Goal: Information Seeking & Learning: Compare options

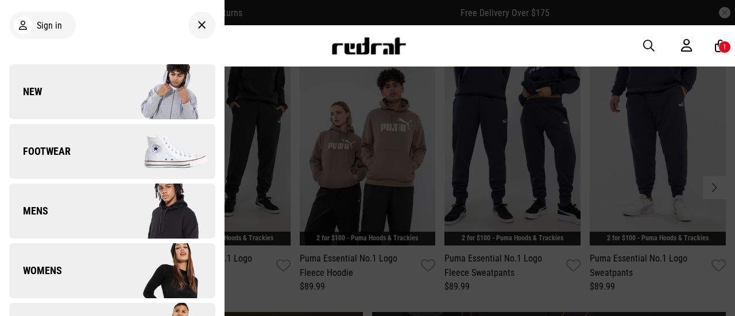
click at [56, 268] on span "Womens" at bounding box center [35, 271] width 53 height 14
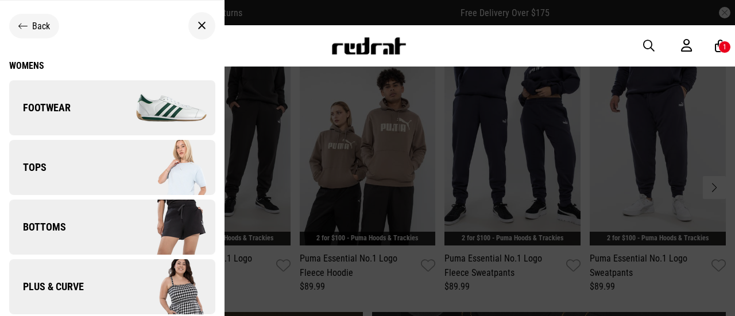
click at [74, 226] on link "Bottoms" at bounding box center [112, 227] width 206 height 55
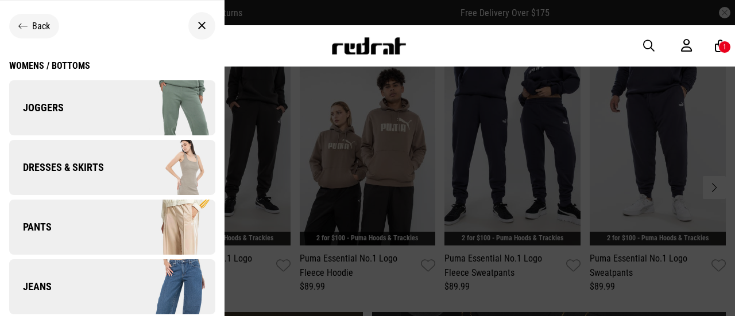
click at [77, 234] on link "Pants" at bounding box center [112, 227] width 206 height 55
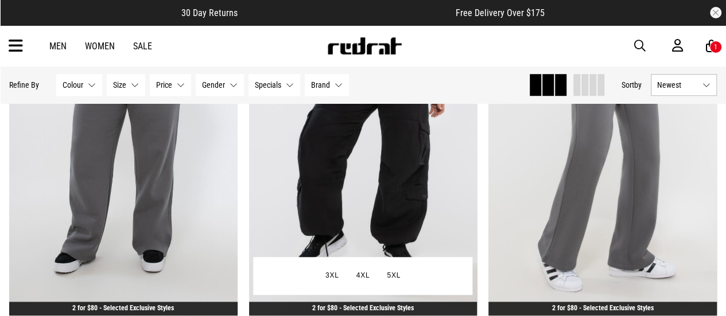
scroll to position [2582, 0]
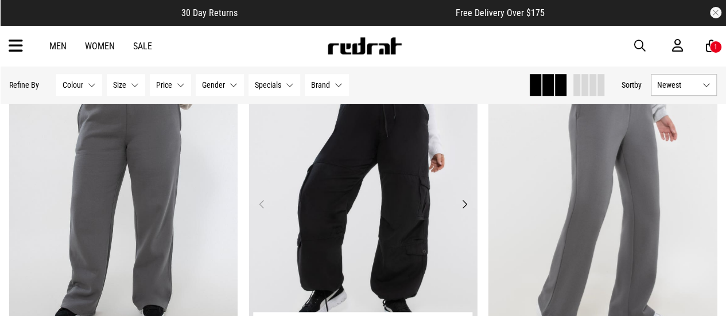
click at [386, 191] on img at bounding box center [363, 211] width 228 height 320
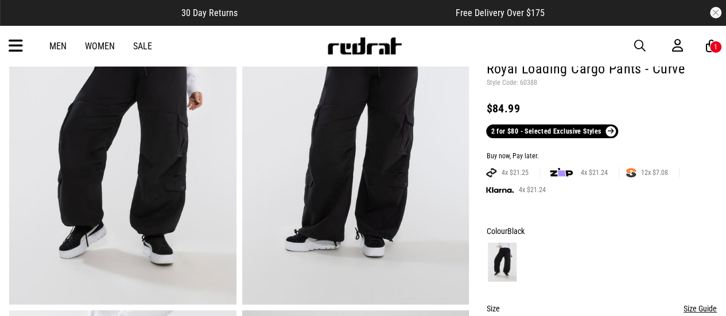
click at [386, 192] on img at bounding box center [355, 147] width 227 height 313
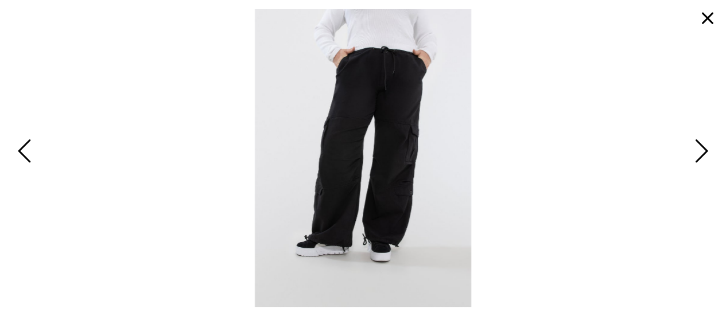
click at [700, 154] on span "Next" at bounding box center [700, 151] width 18 height 33
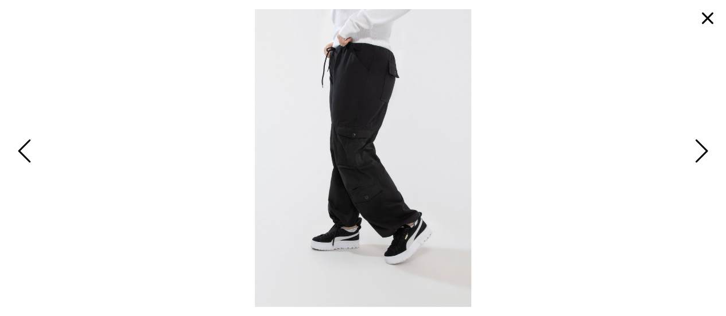
click at [700, 154] on span "Next" at bounding box center [700, 151] width 18 height 33
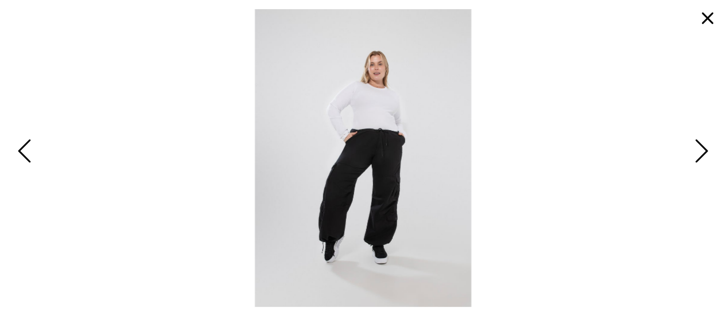
click at [700, 154] on span "Next" at bounding box center [700, 151] width 18 height 33
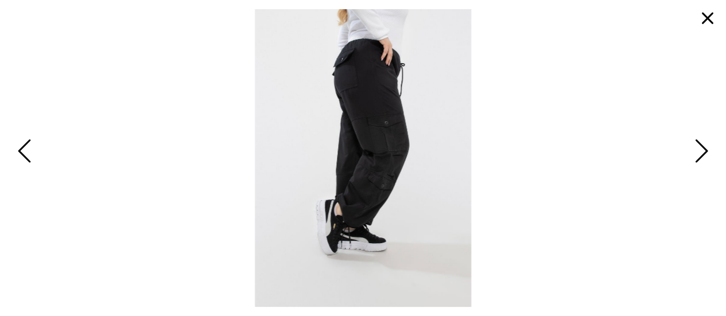
click at [700, 154] on span "Next" at bounding box center [700, 151] width 18 height 33
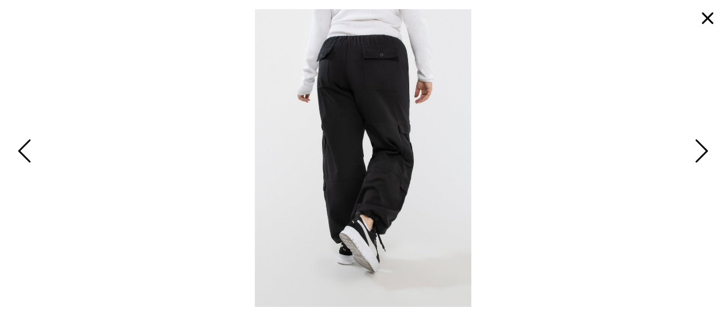
click at [700, 154] on span "Next" at bounding box center [700, 151] width 18 height 33
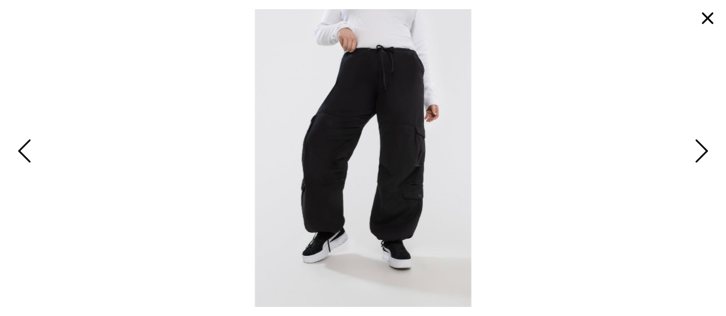
click at [700, 154] on span "Next" at bounding box center [700, 151] width 18 height 33
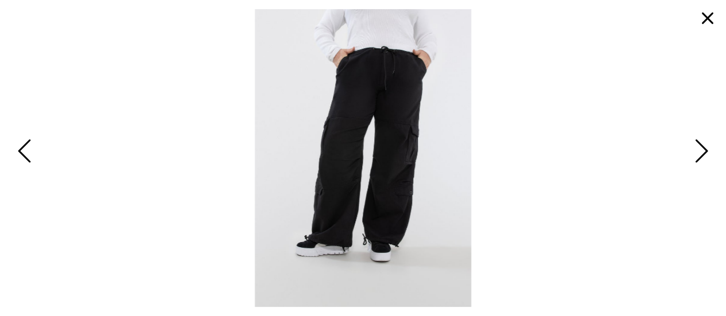
click at [702, 158] on span "Next" at bounding box center [700, 151] width 18 height 33
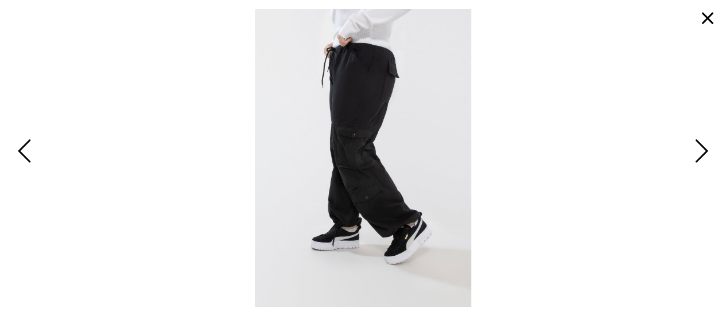
click at [702, 153] on span "Next" at bounding box center [700, 151] width 18 height 33
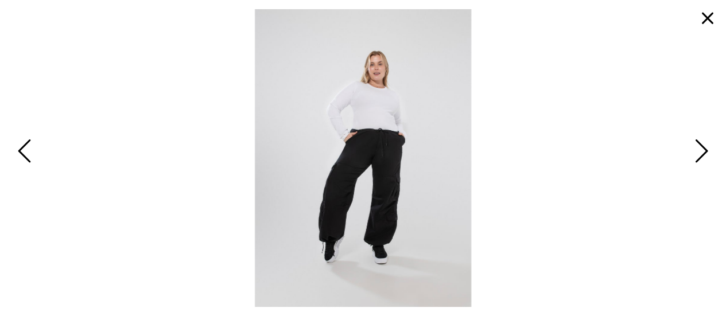
click at [700, 154] on span "Next" at bounding box center [700, 151] width 18 height 33
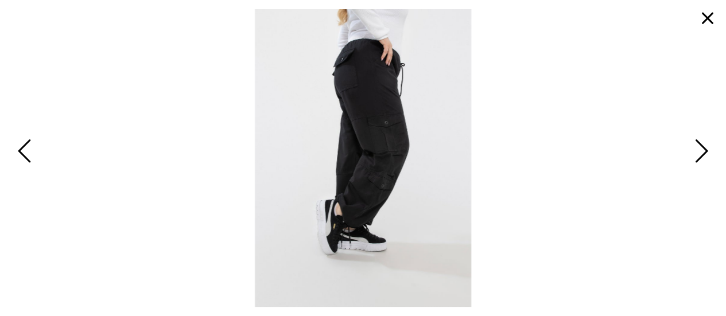
click at [700, 154] on span "Next" at bounding box center [700, 151] width 18 height 33
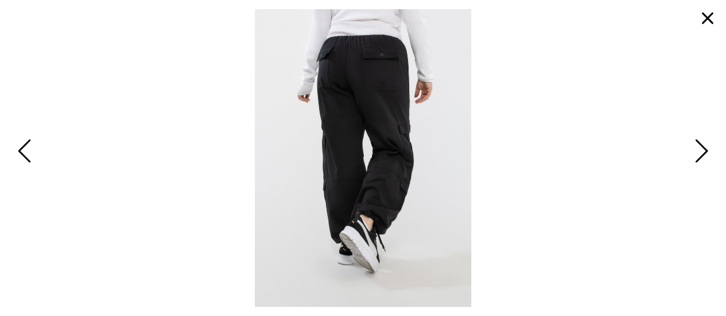
click at [700, 154] on span "Next" at bounding box center [700, 151] width 18 height 33
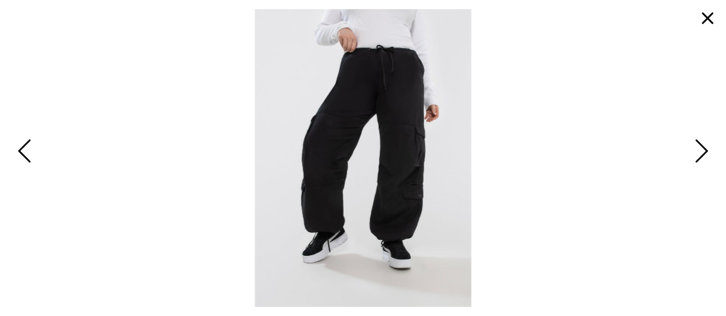
click at [700, 154] on span "Next" at bounding box center [700, 151] width 18 height 33
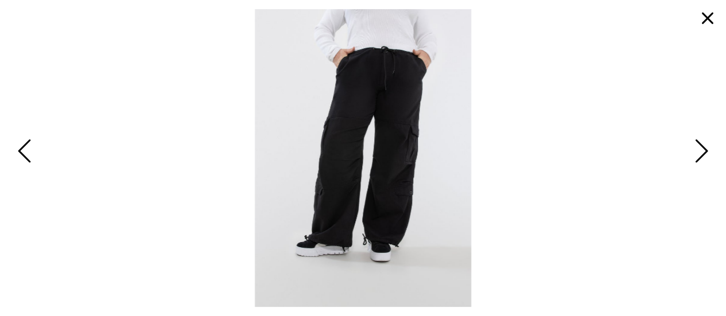
click at [700, 154] on span "Next" at bounding box center [700, 151] width 18 height 33
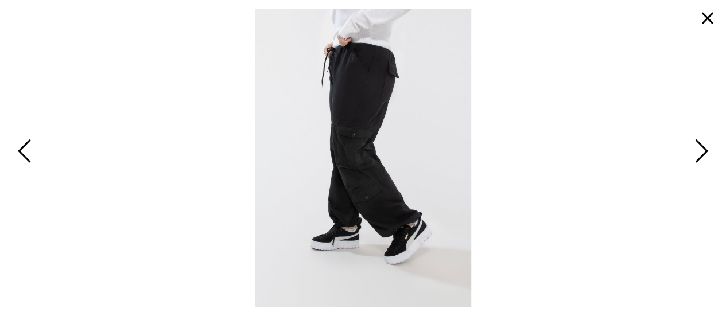
click at [700, 154] on span "Next" at bounding box center [700, 151] width 18 height 33
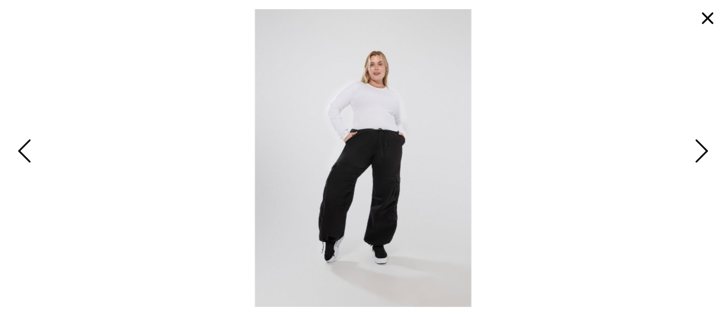
click at [698, 160] on span "Next" at bounding box center [700, 151] width 18 height 33
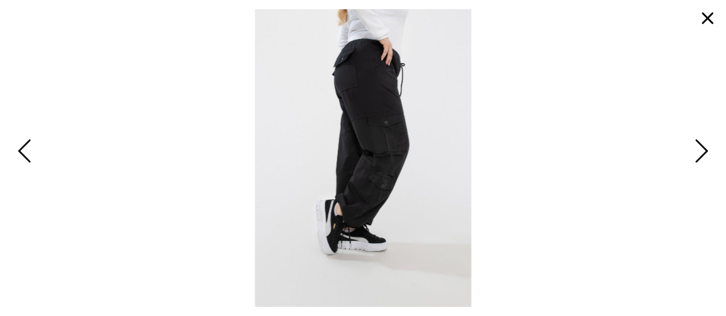
click at [698, 160] on span "Next" at bounding box center [700, 151] width 18 height 33
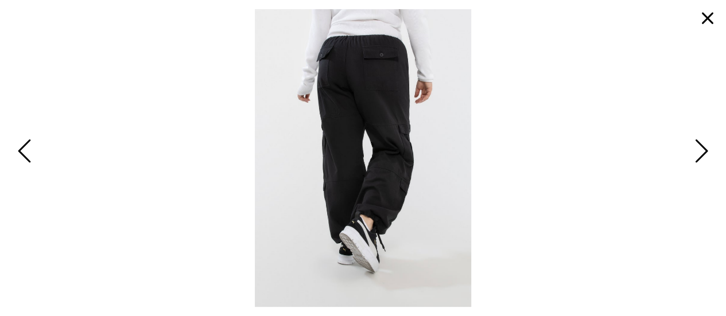
click at [698, 160] on span "Next" at bounding box center [700, 151] width 18 height 33
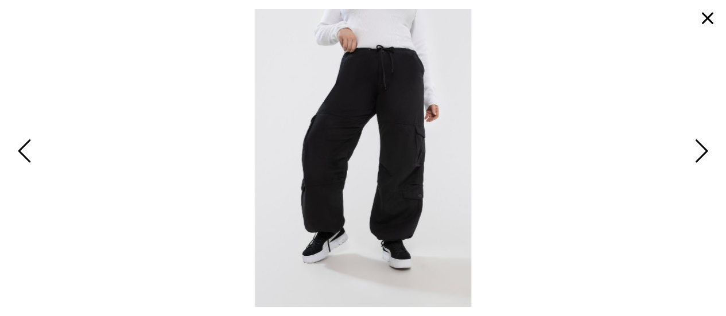
click at [698, 160] on span "Next" at bounding box center [700, 151] width 18 height 33
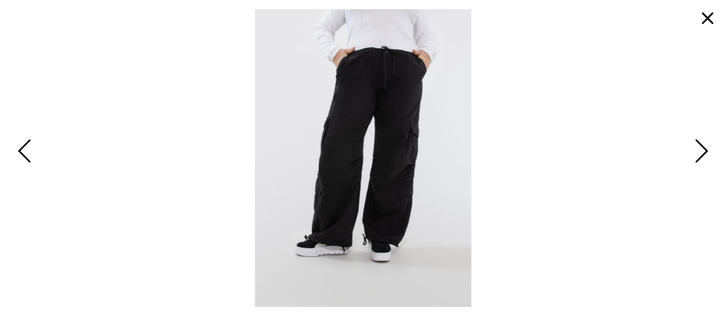
click at [699, 156] on span "Next" at bounding box center [700, 151] width 18 height 33
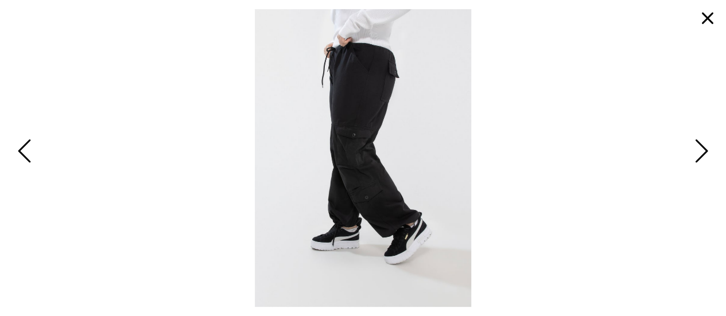
click at [699, 155] on span "Next" at bounding box center [700, 151] width 18 height 33
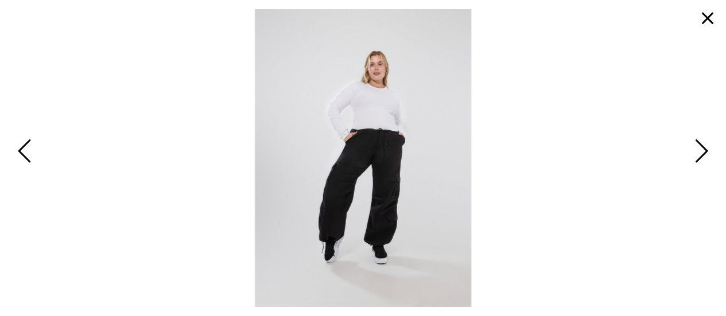
click at [699, 155] on span "Next" at bounding box center [700, 151] width 18 height 33
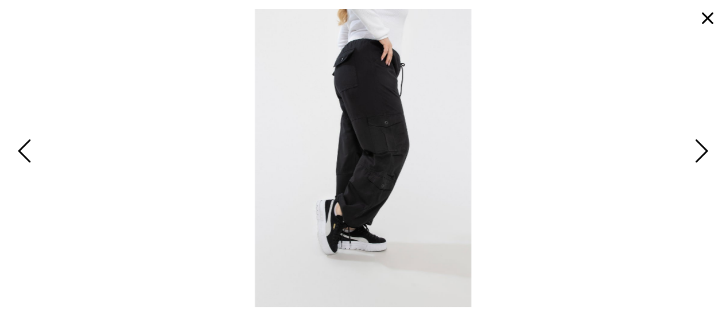
click at [699, 155] on span "Next" at bounding box center [700, 151] width 18 height 33
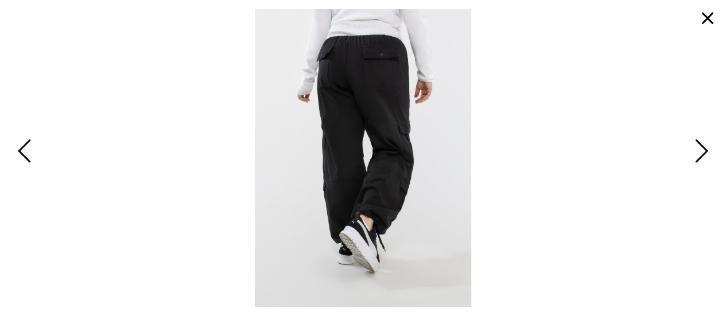
click at [699, 155] on span "Next" at bounding box center [700, 151] width 18 height 33
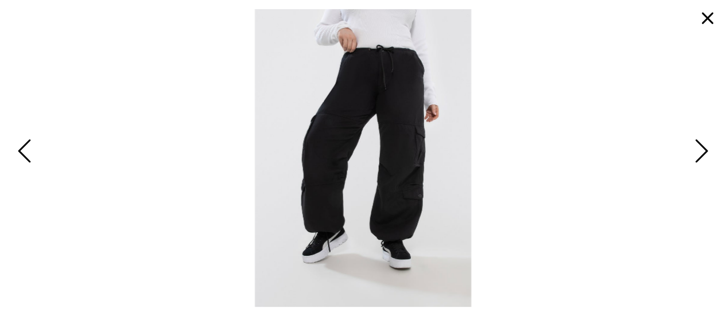
click at [699, 155] on span "Next" at bounding box center [700, 151] width 18 height 33
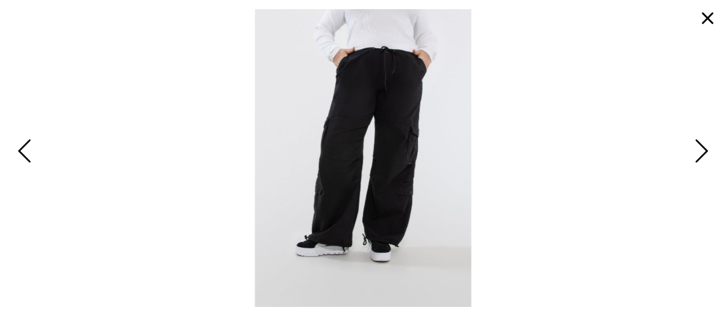
click at [709, 20] on button "button" at bounding box center [708, 19] width 28 height 28
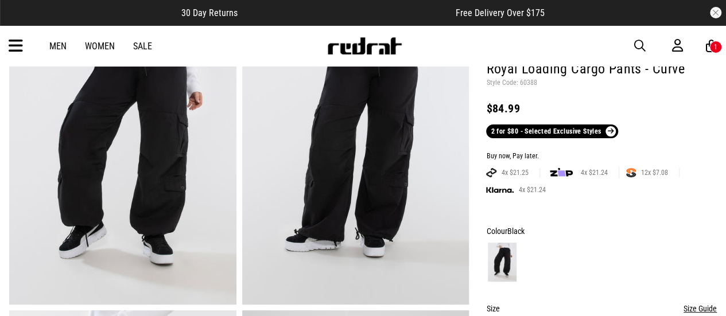
click at [372, 170] on img at bounding box center [355, 147] width 227 height 313
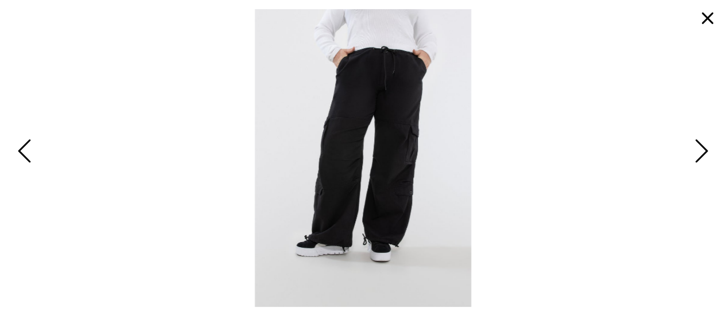
click at [699, 155] on span "Next" at bounding box center [700, 151] width 18 height 33
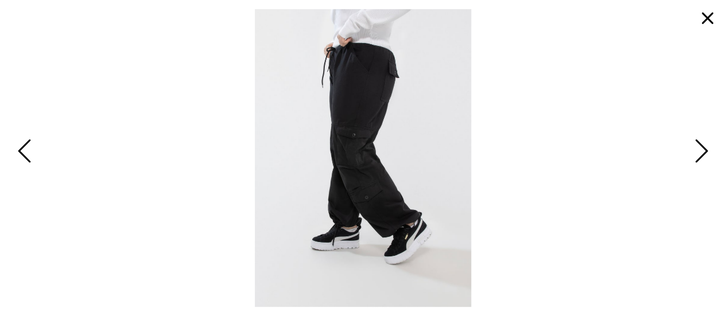
click at [703, 157] on span "Next" at bounding box center [700, 151] width 18 height 33
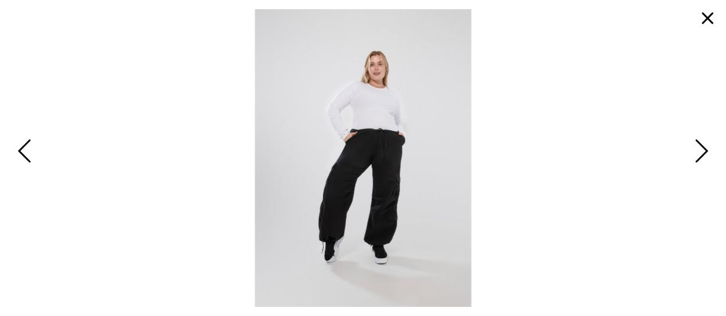
click at [702, 157] on span "Next" at bounding box center [700, 151] width 18 height 33
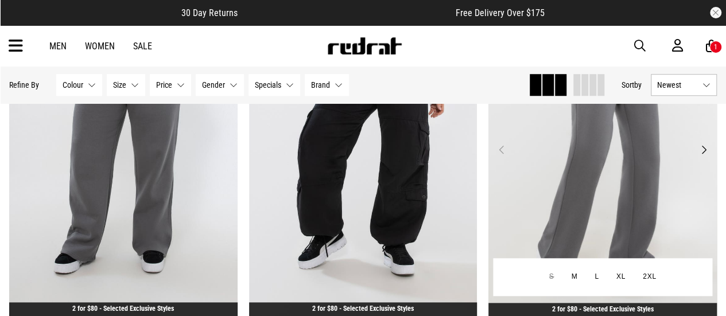
scroll to position [2637, 0]
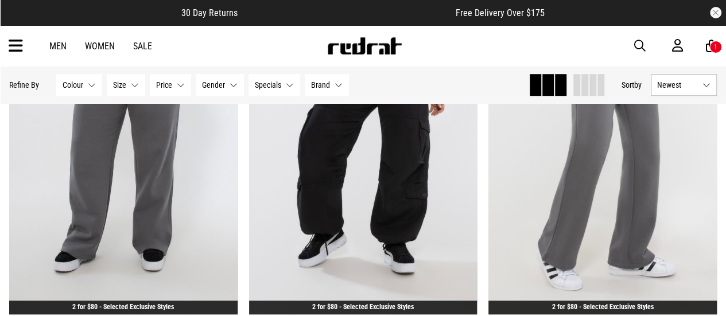
click at [99, 45] on link "Women" at bounding box center [100, 46] width 30 height 11
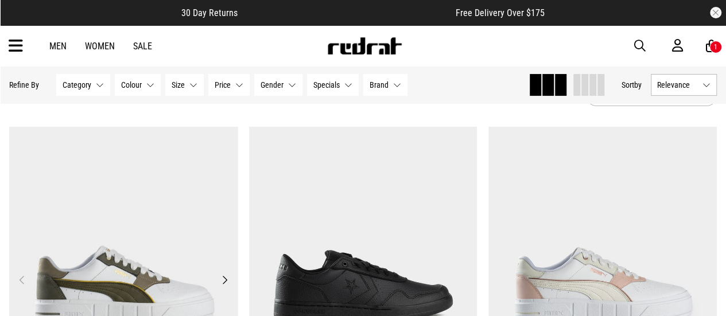
scroll to position [57, 0]
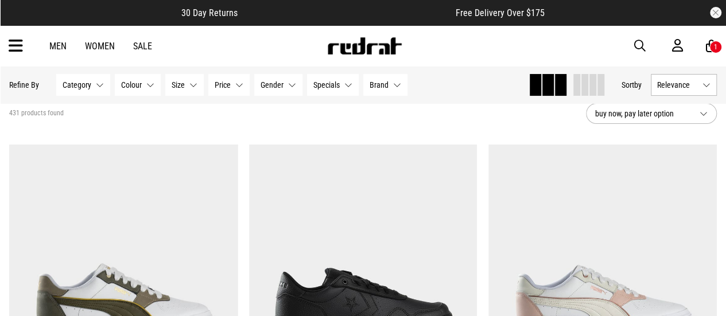
click at [88, 86] on span "Category" at bounding box center [77, 84] width 29 height 9
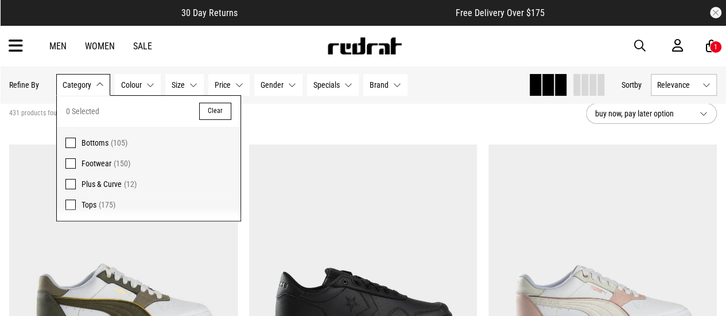
click at [106, 185] on span "Plus & Curve" at bounding box center [101, 184] width 40 height 9
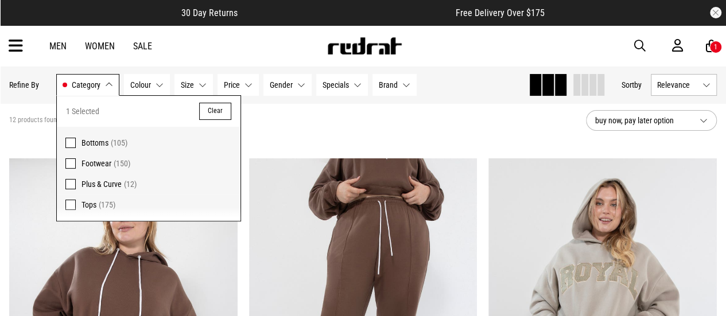
click at [425, 117] on div "12 products found Active Filters Plus & Curve Clear" at bounding box center [293, 120] width 568 height 34
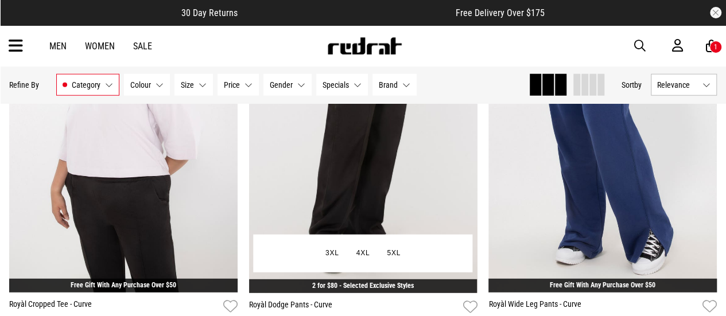
scroll to position [1435, 0]
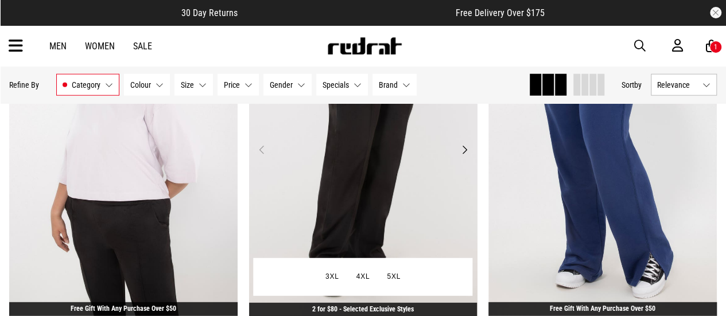
click at [423, 149] on img at bounding box center [363, 157] width 228 height 320
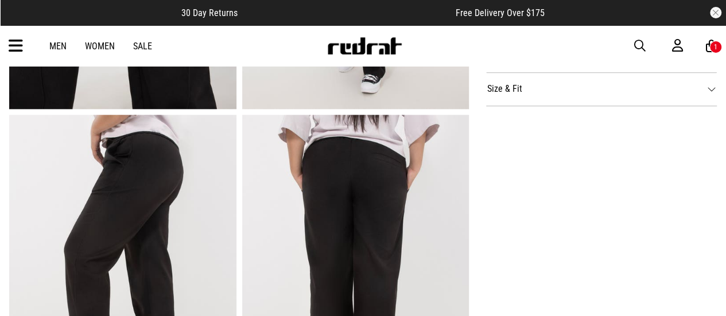
scroll to position [631, 0]
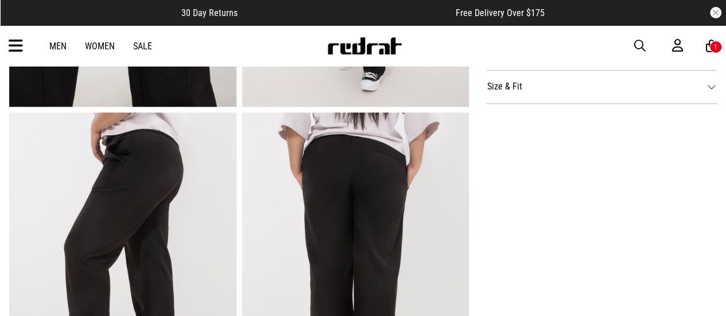
click at [56, 43] on link "Men" at bounding box center [57, 46] width 17 height 11
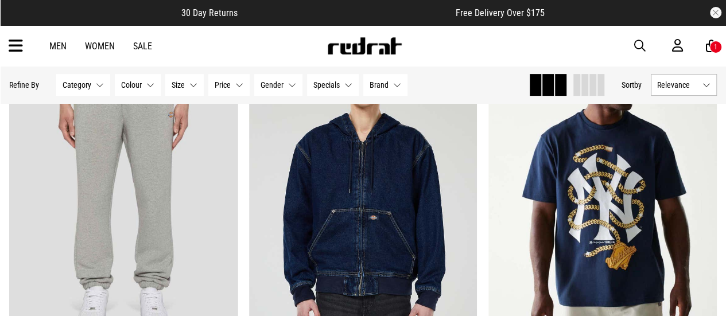
click at [102, 75] on button "Category None selected" at bounding box center [83, 85] width 54 height 22
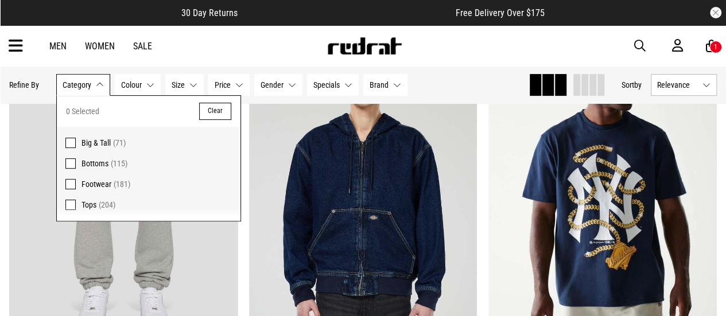
click at [107, 139] on span "Big & Tall" at bounding box center [95, 142] width 29 height 9
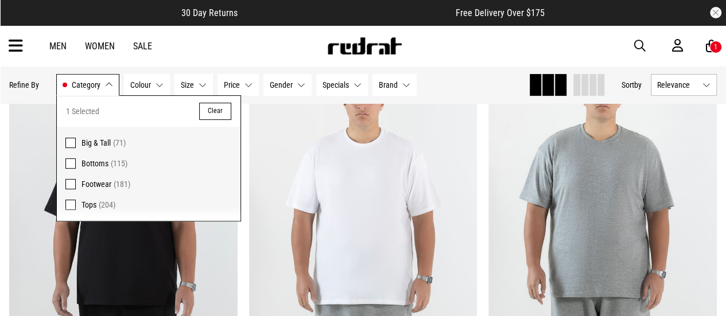
scroll to position [179, 0]
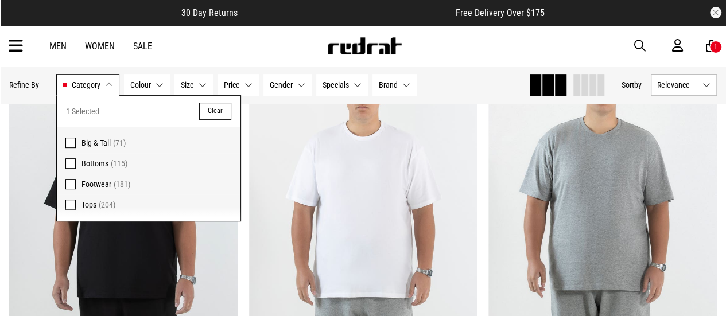
click at [259, 49] on div "Men Women Sale Sign in New Back Footwear Back Mens Back Womens Back Youth & Kid…" at bounding box center [363, 45] width 726 height 41
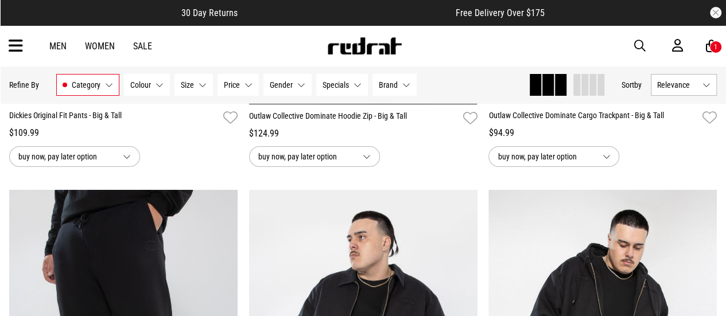
scroll to position [2000, 0]
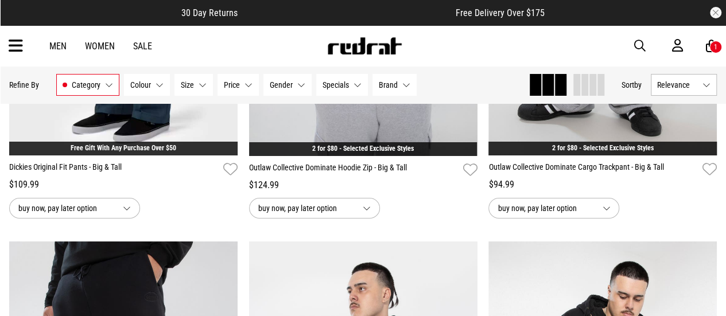
click at [23, 48] on div "Men Women Sale Sign in New Back Footwear Back Mens Back Womens Back Youth & Kid…" at bounding box center [363, 45] width 726 height 41
click at [7, 42] on div "Men Women Sale Sign in New Back Footwear Back Mens Back Womens Back Youth & Kid…" at bounding box center [363, 45] width 726 height 41
click at [12, 39] on icon at bounding box center [16, 46] width 14 height 19
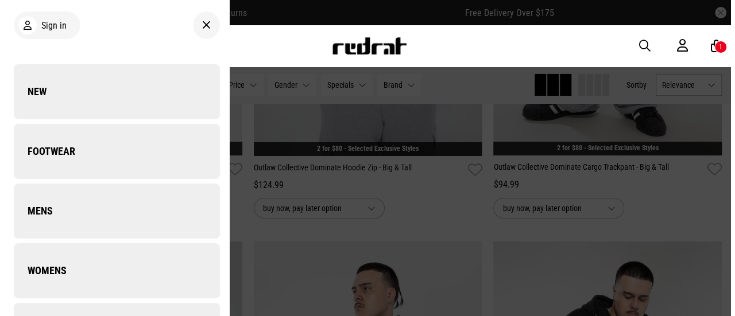
scroll to position [2019, 0]
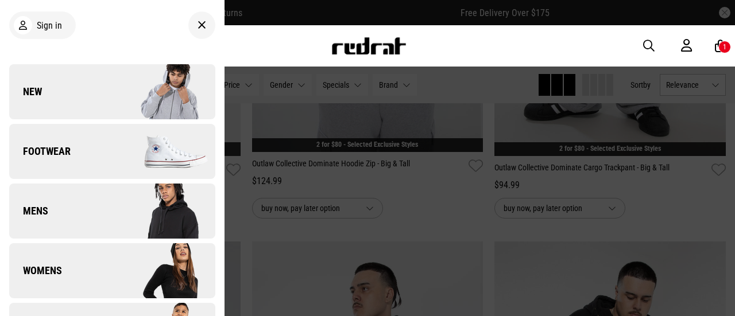
click at [101, 98] on link "New" at bounding box center [112, 91] width 206 height 55
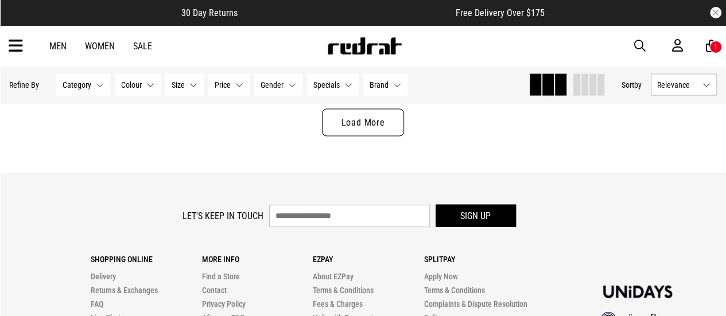
scroll to position [3558, 0]
